Goal: Information Seeking & Learning: Learn about a topic

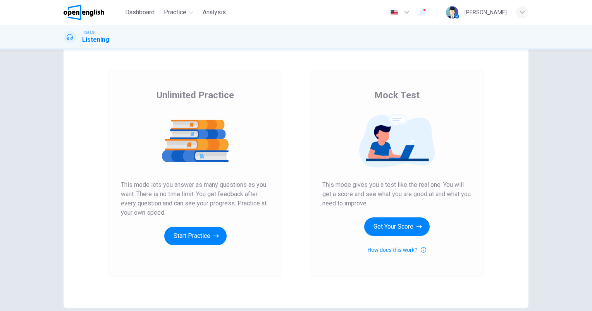
scroll to position [24, 0]
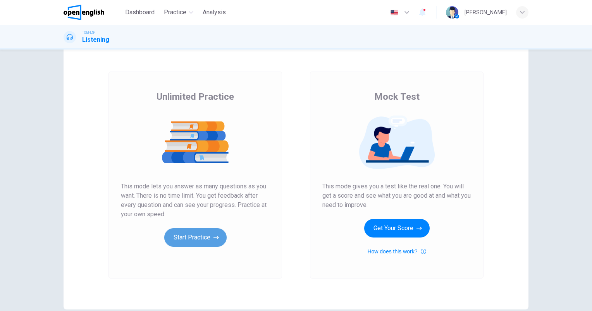
click at [192, 237] on button "Start Practice" at bounding box center [195, 237] width 62 height 19
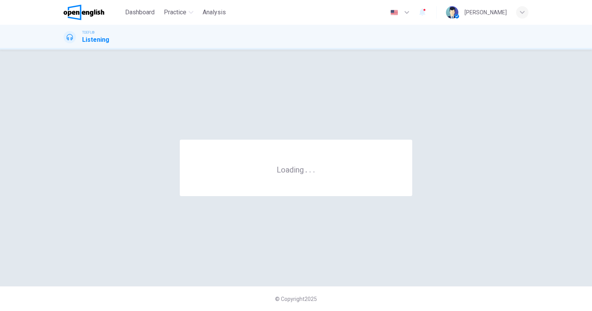
scroll to position [0, 0]
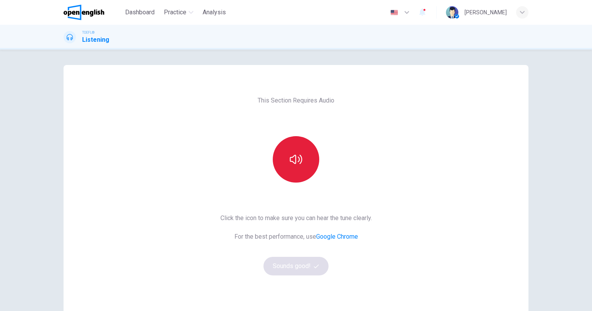
click at [295, 165] on icon "button" at bounding box center [296, 159] width 12 height 12
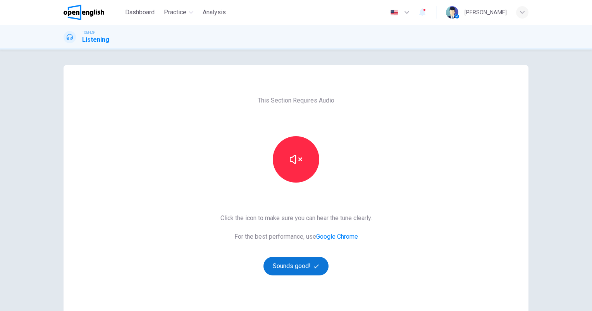
click at [287, 265] on button "Sounds good!" at bounding box center [295, 266] width 65 height 19
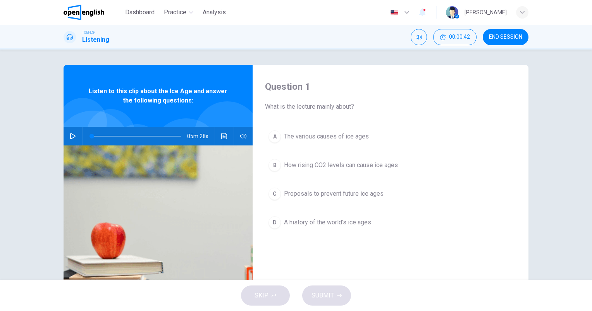
click at [70, 135] on icon "button" at bounding box center [73, 136] width 6 height 6
type input "*"
type input "***"
click at [245, 150] on span at bounding box center [241, 151] width 29 height 11
type input "*"
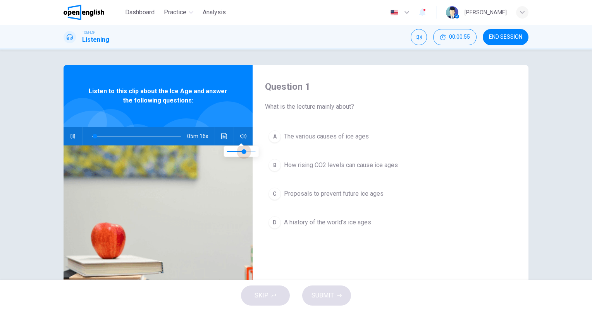
type input "***"
type input "*"
type input "***"
type input "*"
type input "***"
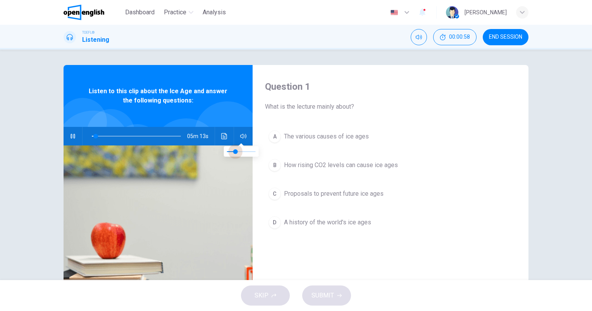
drag, startPoint x: 245, startPoint y: 151, endPoint x: 236, endPoint y: 153, distance: 9.0
click at [236, 153] on span at bounding box center [235, 151] width 5 height 5
click at [304, 136] on span "The various causes of ice ages" at bounding box center [326, 136] width 85 height 9
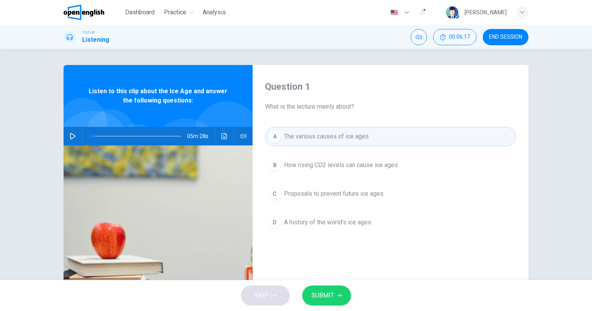
click at [320, 294] on span "SUBMIT" at bounding box center [322, 295] width 22 height 11
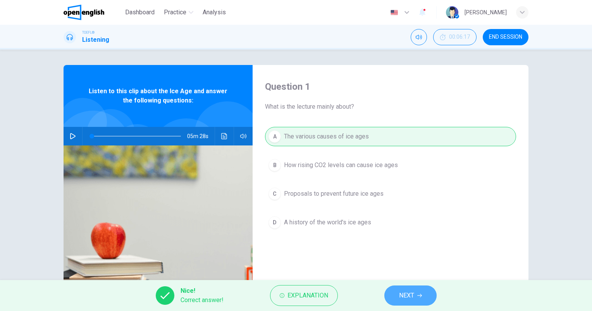
click at [409, 297] on span "NEXT" at bounding box center [406, 295] width 15 height 11
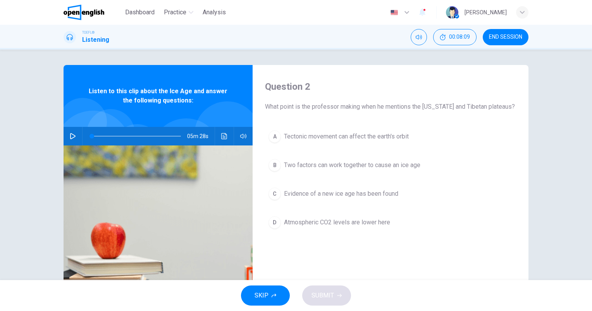
click at [70, 136] on icon "button" at bounding box center [72, 136] width 5 height 6
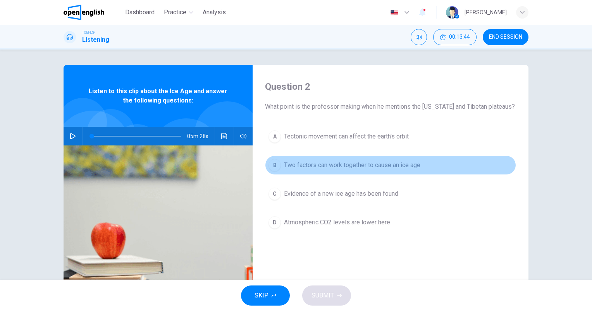
click at [337, 166] on span "Two factors can work together to cause an ice age" at bounding box center [352, 165] width 136 height 9
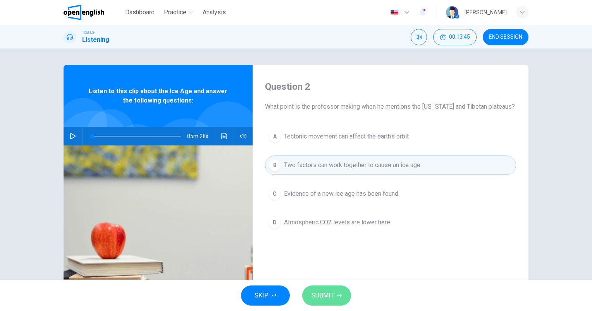
click at [330, 290] on span "SUBMIT" at bounding box center [322, 295] width 22 height 11
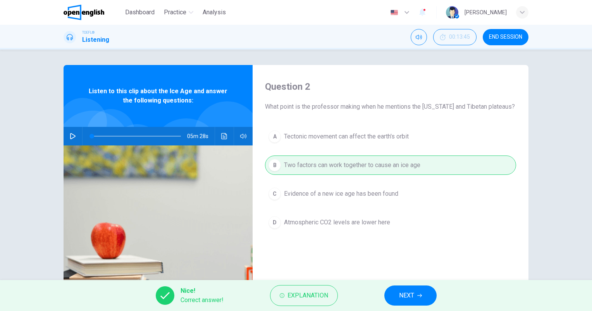
click at [414, 293] on span "NEXT" at bounding box center [406, 295] width 15 height 11
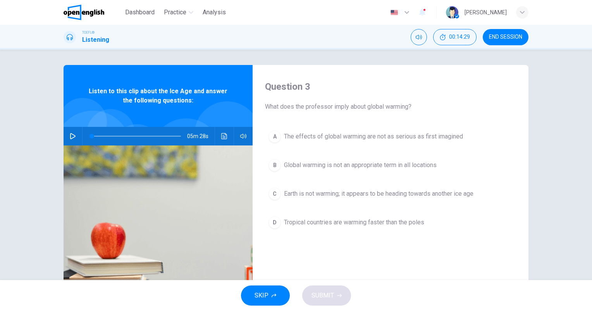
click at [70, 134] on icon "button" at bounding box center [72, 136] width 5 height 6
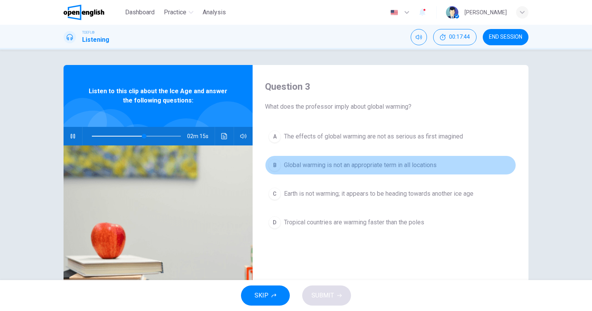
click at [365, 163] on span "Global warming is not an appropriate term in all locations" at bounding box center [360, 165] width 153 height 9
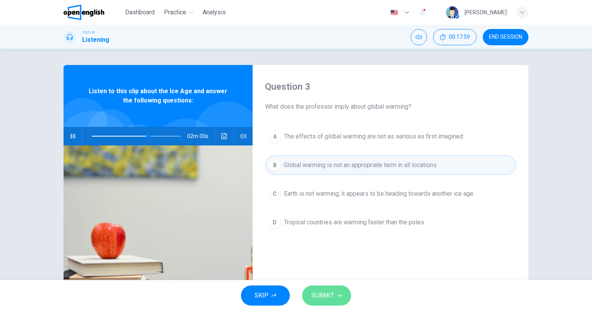
click at [325, 297] on span "SUBMIT" at bounding box center [322, 295] width 22 height 11
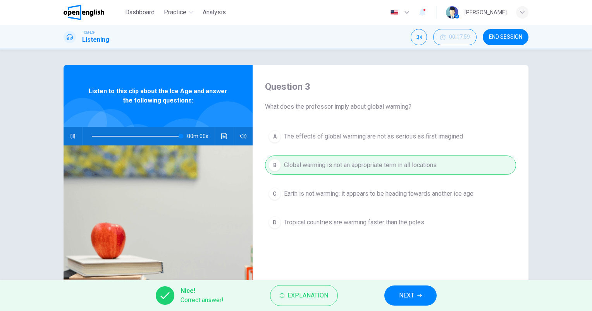
type input "*"
click at [400, 290] on button "NEXT" at bounding box center [410, 296] width 52 height 20
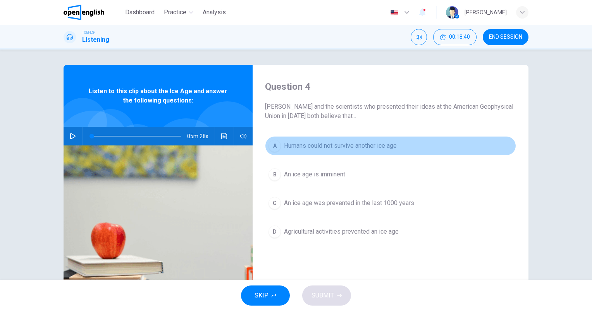
click at [342, 149] on span "Humans could not survive another ice age" at bounding box center [340, 145] width 113 height 9
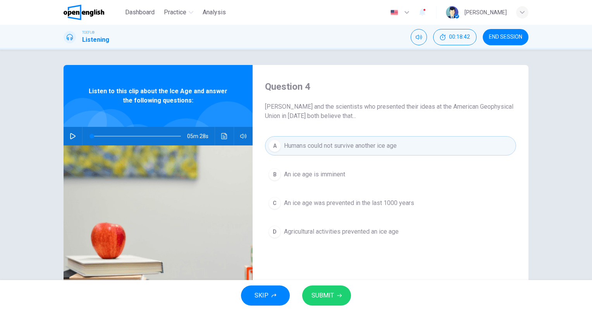
click at [342, 295] on button "SUBMIT" at bounding box center [326, 296] width 49 height 20
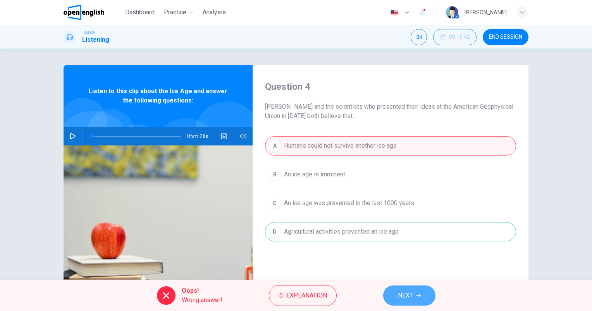
click at [409, 298] on span "NEXT" at bounding box center [405, 295] width 15 height 11
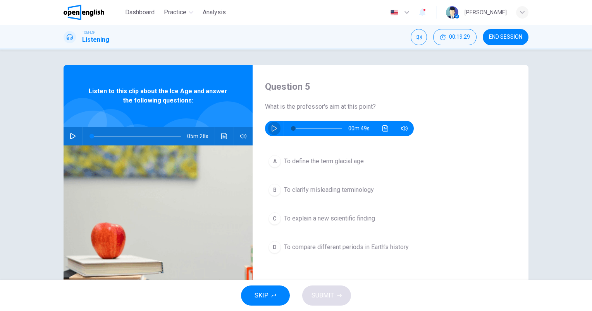
click at [271, 129] on icon "button" at bounding box center [274, 128] width 6 height 6
type input "**"
type input "***"
click at [400, 146] on span at bounding box center [402, 142] width 29 height 11
click at [271, 129] on icon "button" at bounding box center [274, 128] width 6 height 6
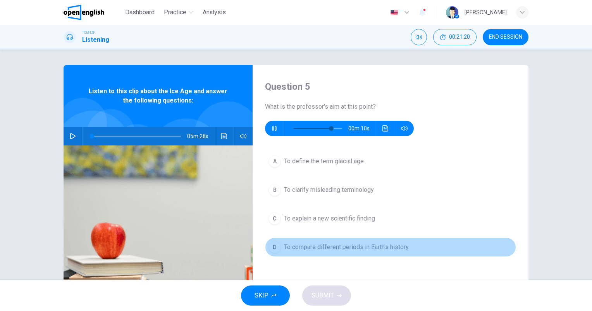
click at [369, 246] on span "To compare different periods in Earth's history" at bounding box center [346, 247] width 125 height 9
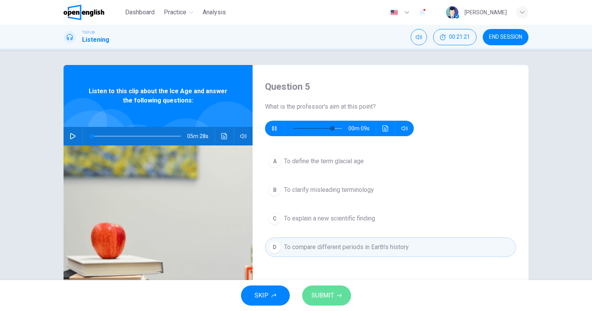
click at [333, 296] on span "SUBMIT" at bounding box center [322, 295] width 22 height 11
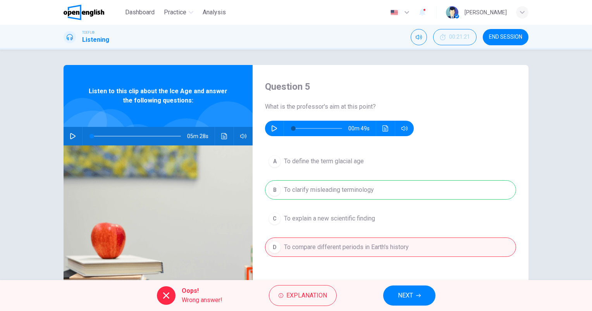
click at [423, 297] on button "NEXT" at bounding box center [409, 296] width 52 height 20
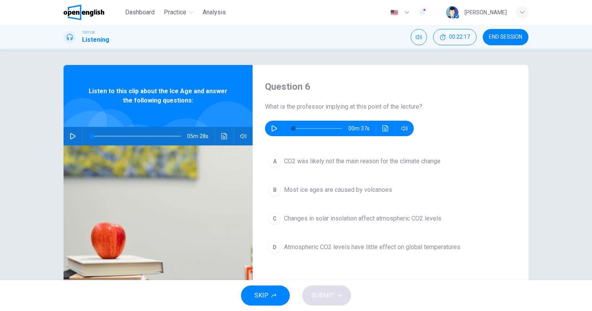
click at [271, 129] on icon "button" at bounding box center [274, 128] width 6 height 6
type input "**"
type input "***"
click at [401, 143] on span at bounding box center [402, 142] width 29 height 11
type input "*"
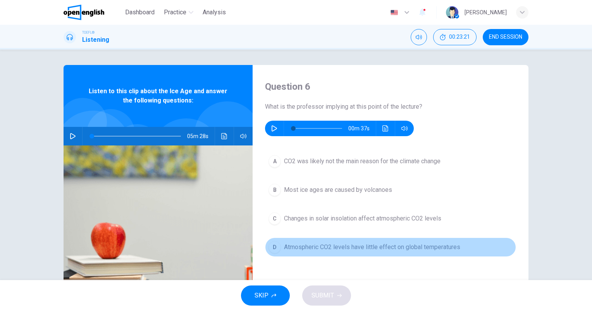
click at [369, 249] on span "Atmospheric CO2 levels have little effect on global temperatures" at bounding box center [372, 247] width 176 height 9
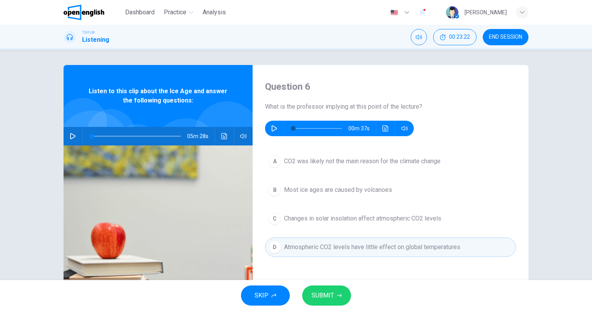
click at [324, 292] on span "SUBMIT" at bounding box center [322, 295] width 22 height 11
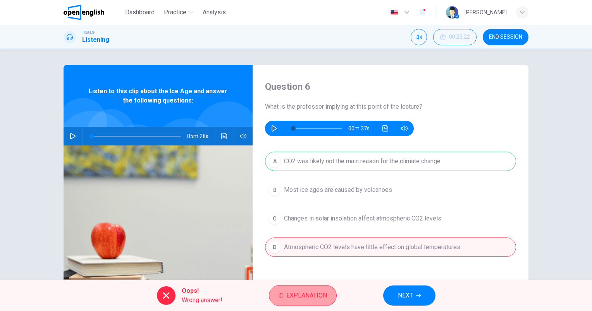
click at [308, 294] on span "Explanation" at bounding box center [306, 295] width 41 height 11
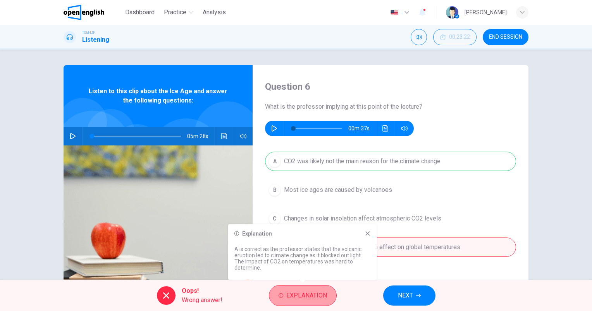
click at [305, 297] on span "Explanation" at bounding box center [306, 295] width 41 height 11
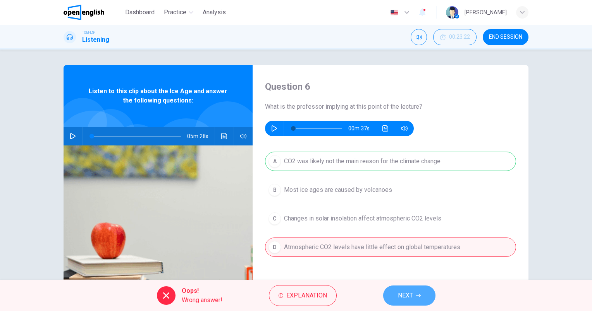
click at [414, 288] on button "NEXT" at bounding box center [409, 296] width 52 height 20
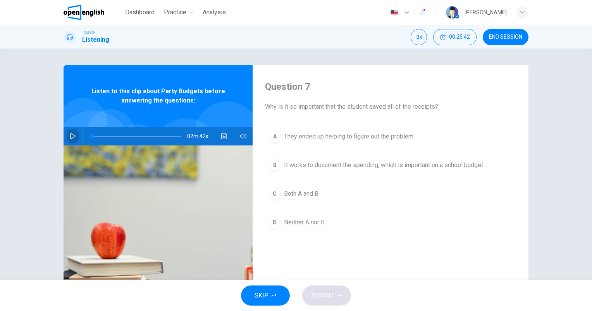
click at [71, 134] on icon "button" at bounding box center [73, 136] width 6 height 6
click at [70, 135] on icon "button" at bounding box center [73, 136] width 6 height 6
click at [302, 195] on span "Both A and B" at bounding box center [301, 193] width 34 height 9
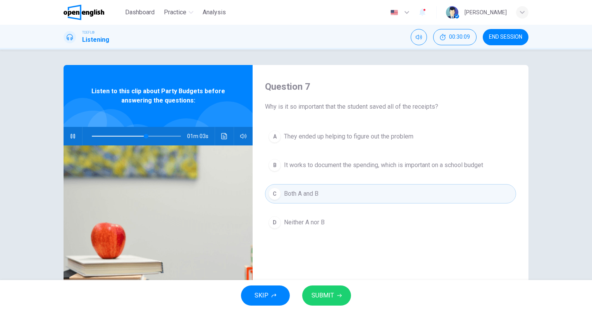
click at [322, 295] on span "SUBMIT" at bounding box center [322, 295] width 22 height 11
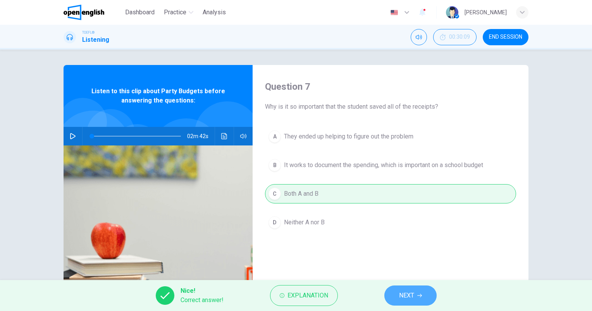
click at [397, 292] on button "NEXT" at bounding box center [410, 296] width 52 height 20
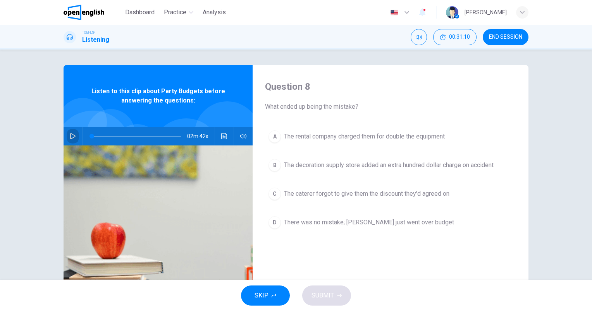
click at [74, 135] on button "button" at bounding box center [73, 136] width 12 height 19
click at [471, 165] on span "The decoration supply store added an extra hundred dollar charge on accident" at bounding box center [389, 165] width 210 height 9
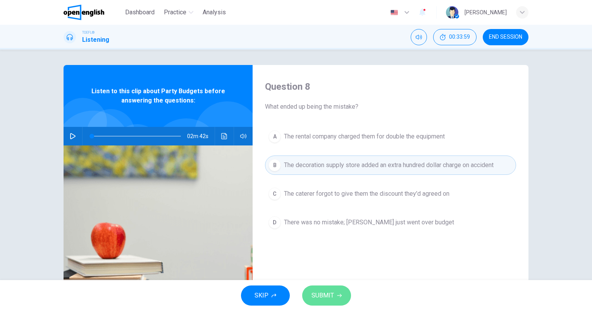
click at [333, 294] on button "SUBMIT" at bounding box center [326, 296] width 49 height 20
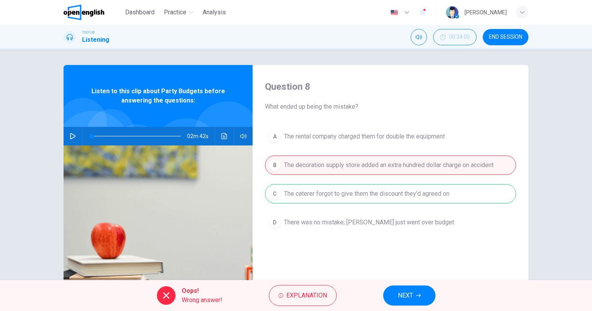
click at [406, 296] on span "NEXT" at bounding box center [405, 295] width 15 height 11
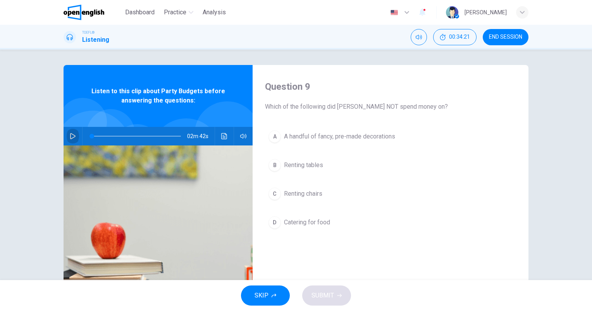
click at [70, 135] on icon "button" at bounding box center [73, 136] width 6 height 6
click at [364, 138] on span "A handful of fancy, pre-made decorations" at bounding box center [339, 136] width 111 height 9
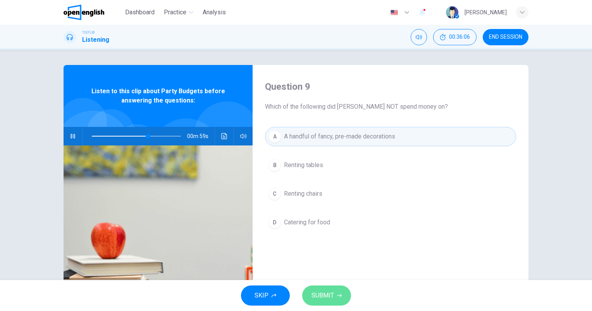
click at [329, 290] on span "SUBMIT" at bounding box center [322, 295] width 22 height 11
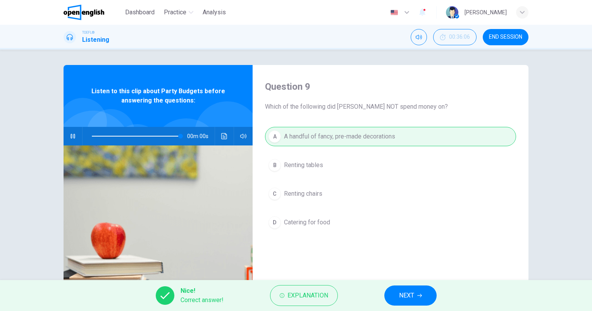
type input "*"
click at [404, 299] on span "NEXT" at bounding box center [406, 295] width 15 height 11
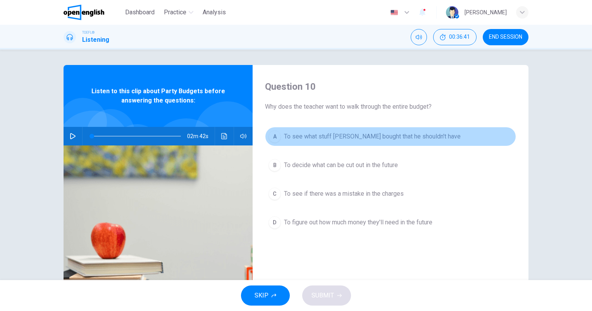
click at [406, 134] on span "To see what stuff [PERSON_NAME] bought that he shouldn't have" at bounding box center [372, 136] width 177 height 9
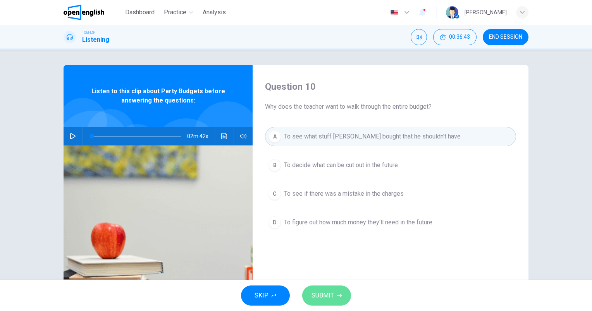
click at [323, 287] on button "SUBMIT" at bounding box center [326, 296] width 49 height 20
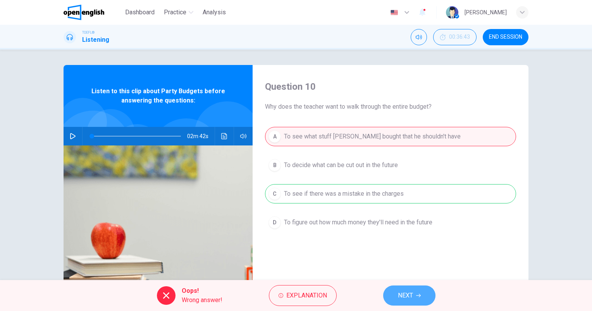
click at [411, 294] on span "NEXT" at bounding box center [405, 295] width 15 height 11
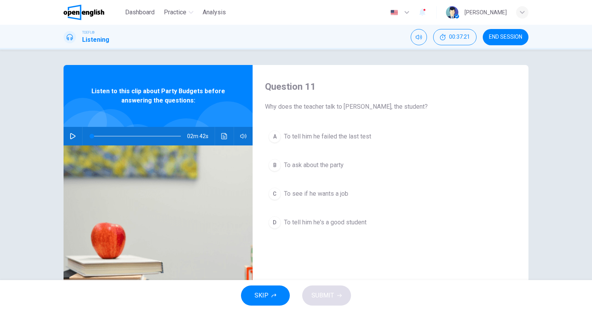
click at [322, 166] on span "To ask about the party" at bounding box center [314, 165] width 60 height 9
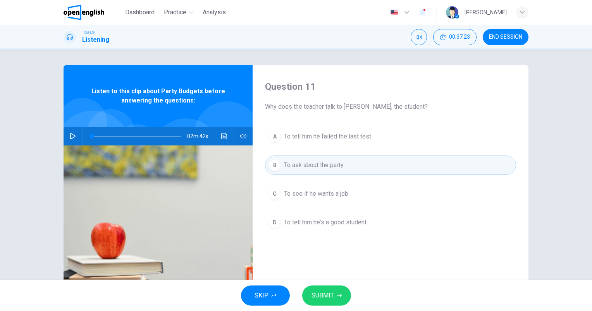
click at [325, 294] on span "SUBMIT" at bounding box center [322, 295] width 22 height 11
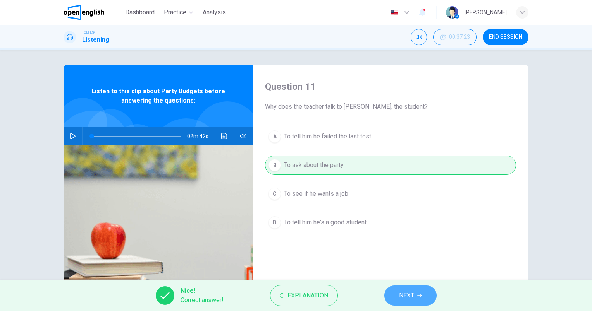
click at [417, 295] on icon "button" at bounding box center [419, 296] width 5 height 5
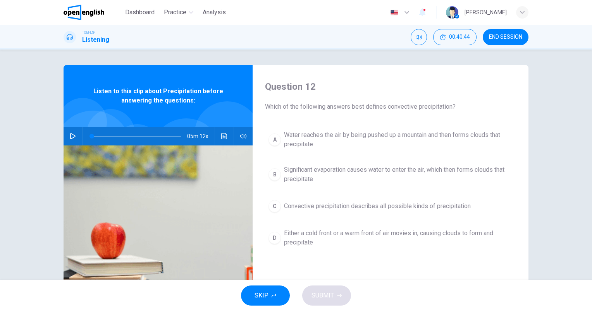
click at [70, 134] on icon "button" at bounding box center [72, 136] width 5 height 6
type input "*"
type input "***"
click at [241, 152] on span at bounding box center [241, 151] width 29 height 11
type input "*"
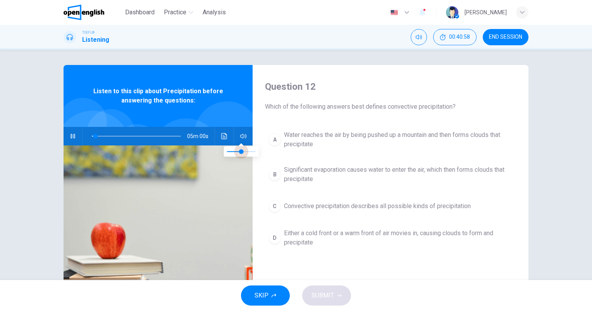
type input "***"
type input "*"
type input "***"
drag, startPoint x: 241, startPoint y: 151, endPoint x: 235, endPoint y: 153, distance: 7.0
click at [235, 153] on span at bounding box center [235, 151] width 5 height 5
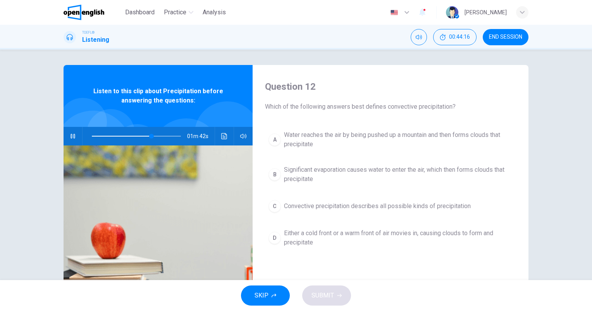
click at [363, 172] on span "Significant evaporation causes water to enter the air, which then forms clouds …" at bounding box center [398, 174] width 228 height 19
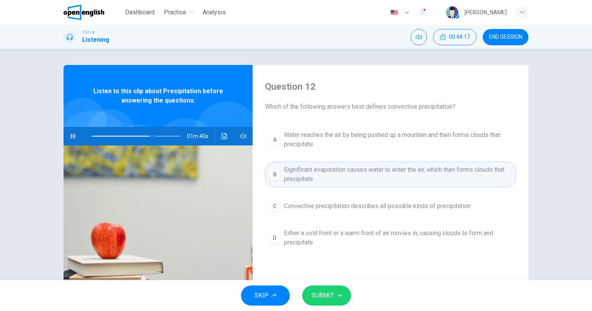
click at [316, 301] on button "SUBMIT" at bounding box center [326, 296] width 49 height 20
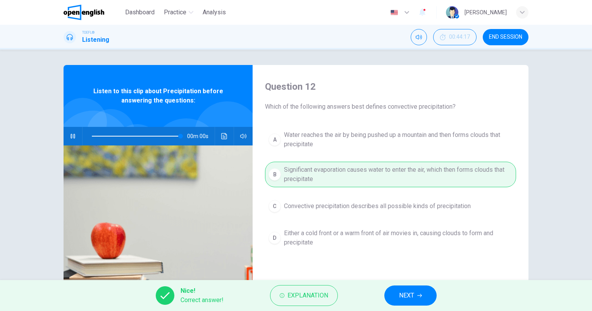
type input "*"
click at [503, 34] on span "END SESSION" at bounding box center [505, 37] width 33 height 6
